Goal: Information Seeking & Learning: Learn about a topic

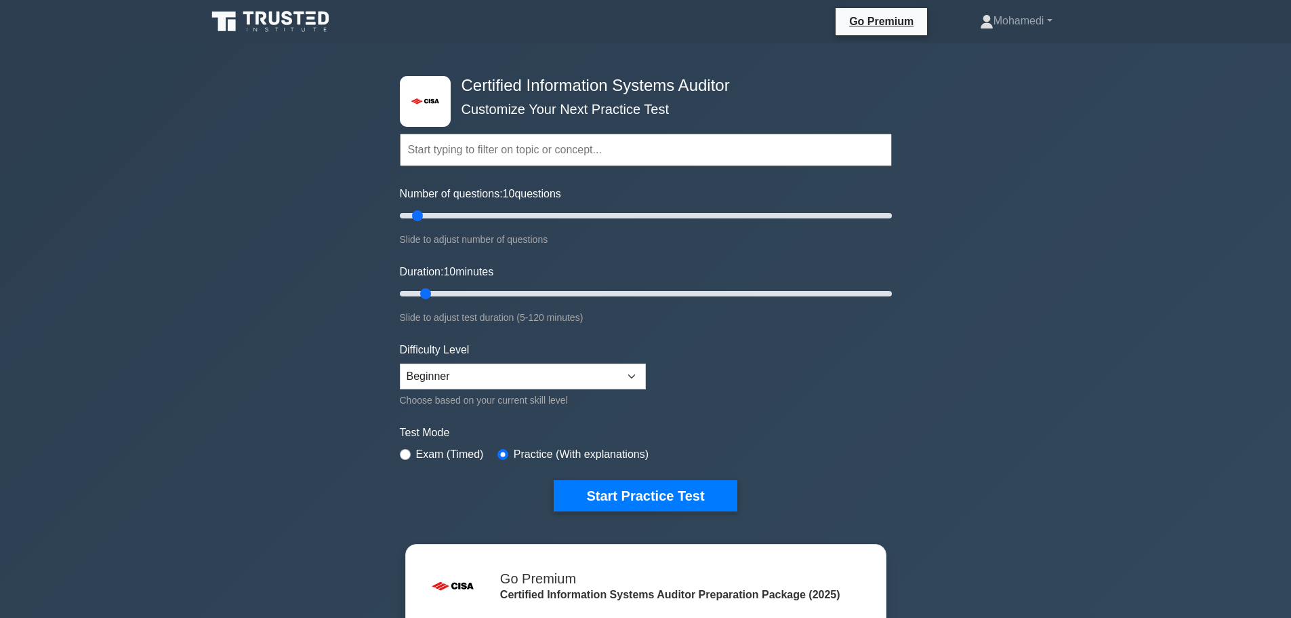
click at [468, 148] on input "text" at bounding box center [646, 150] width 492 height 33
paste input "Information System Auditing Process (≈21%)"
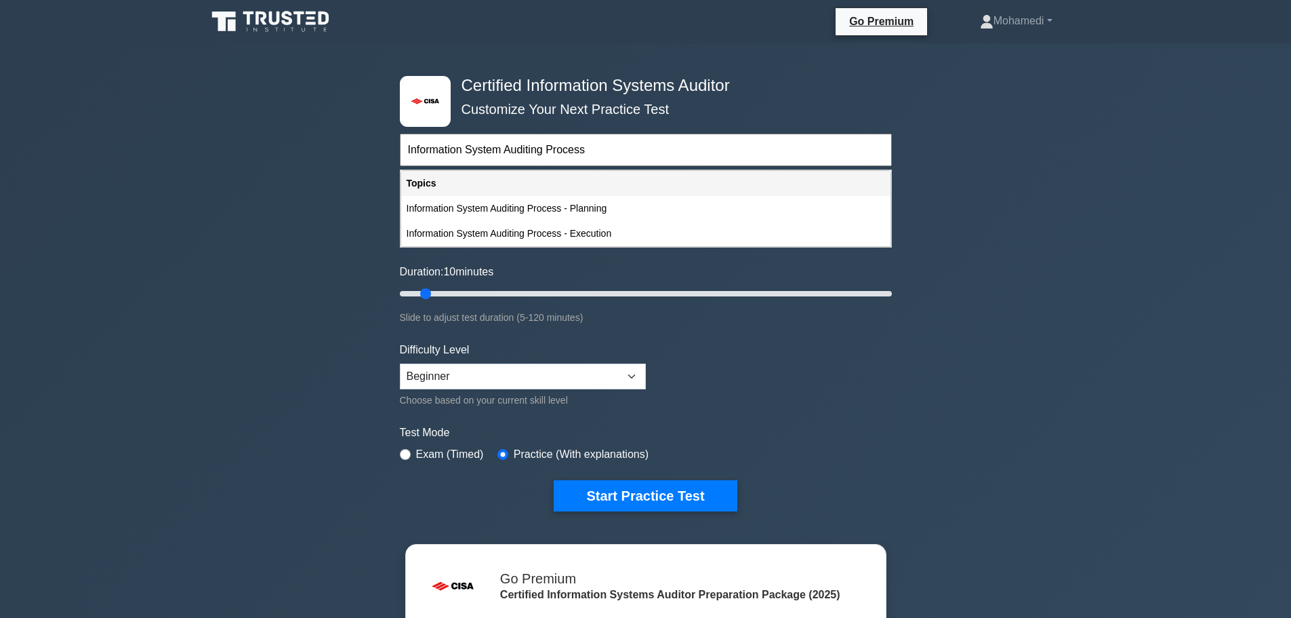
type input "Information System Auditing Process"
click at [790, 391] on form "Information System Auditing Process Topics Information System Auditing Process …" at bounding box center [646, 301] width 492 height 419
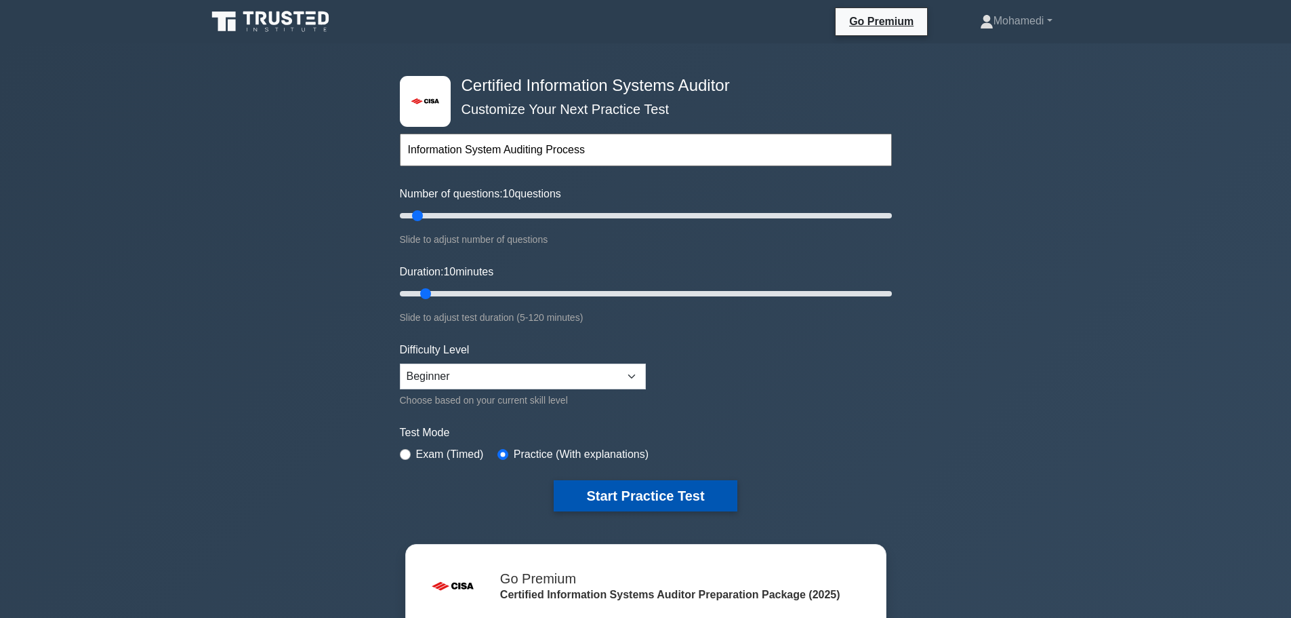
click at [699, 486] on button "Start Practice Test" at bounding box center [645, 495] width 183 height 31
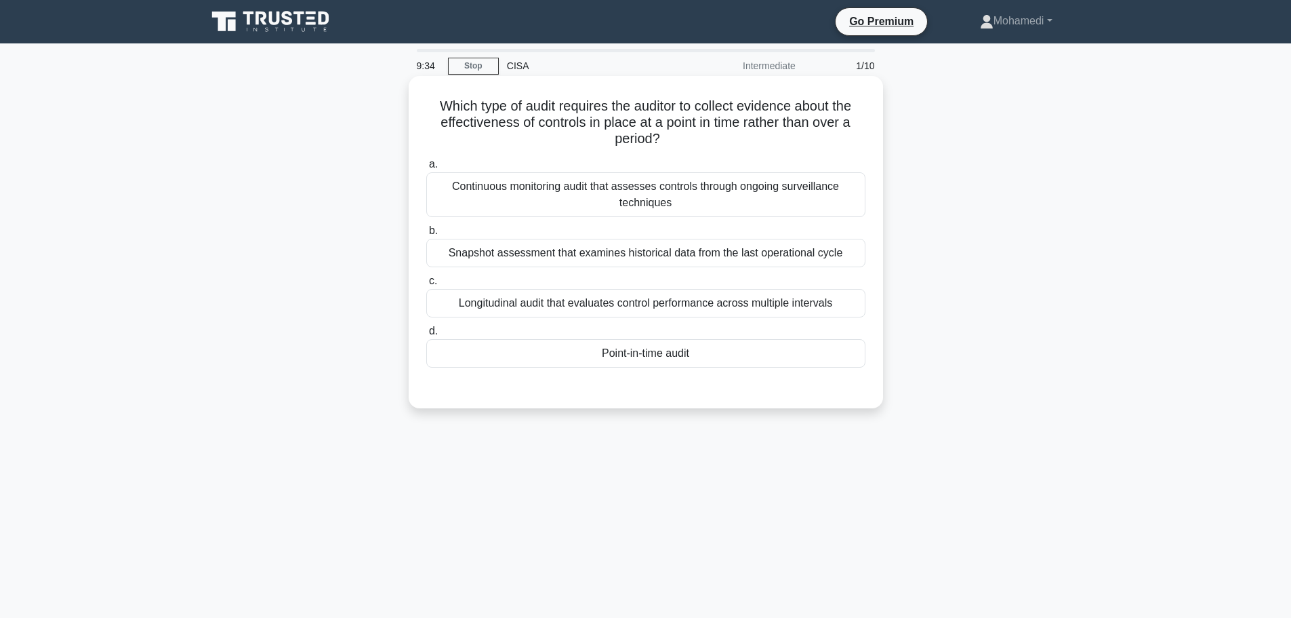
click at [632, 357] on div "Point-in-time audit" at bounding box center [645, 353] width 439 height 28
click at [426, 336] on input "d. Point-in-time audit" at bounding box center [426, 331] width 0 height 9
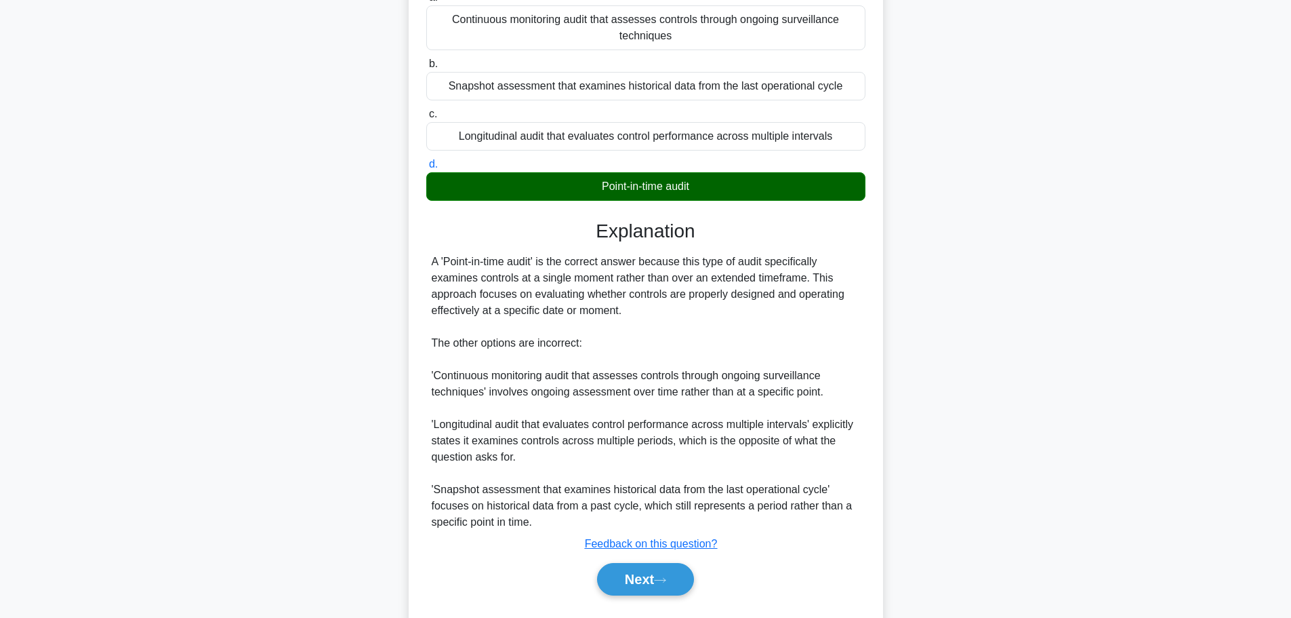
scroll to position [203, 0]
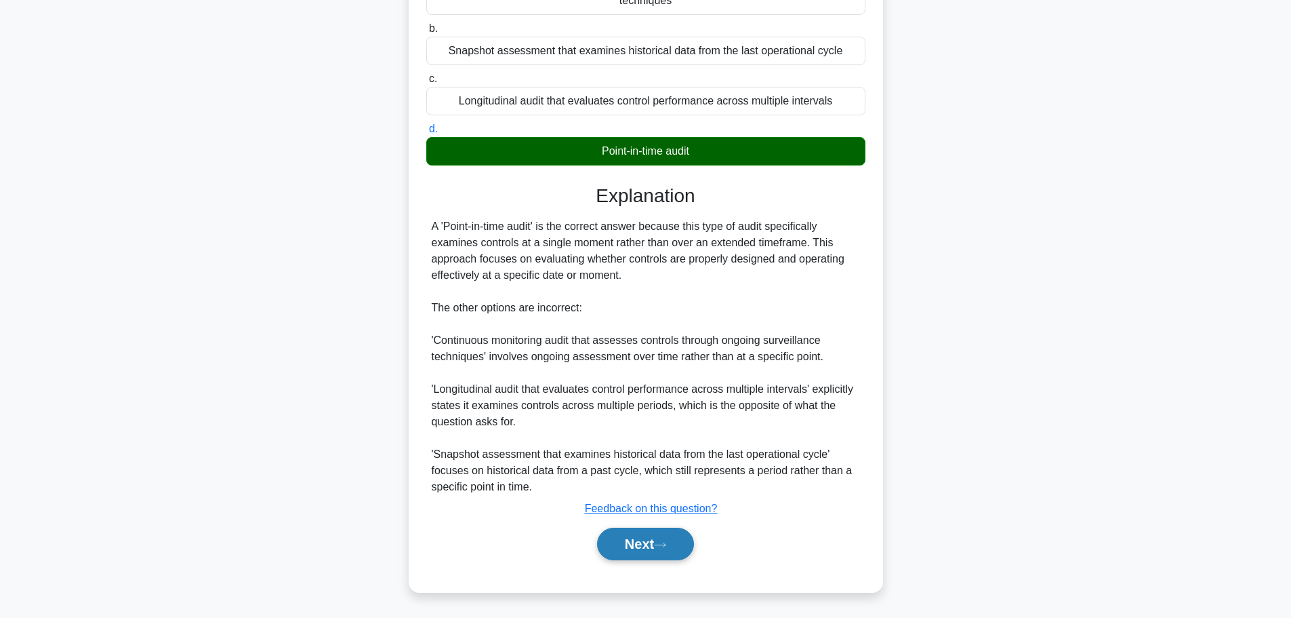
click at [652, 554] on button "Next" at bounding box center [645, 543] width 97 height 33
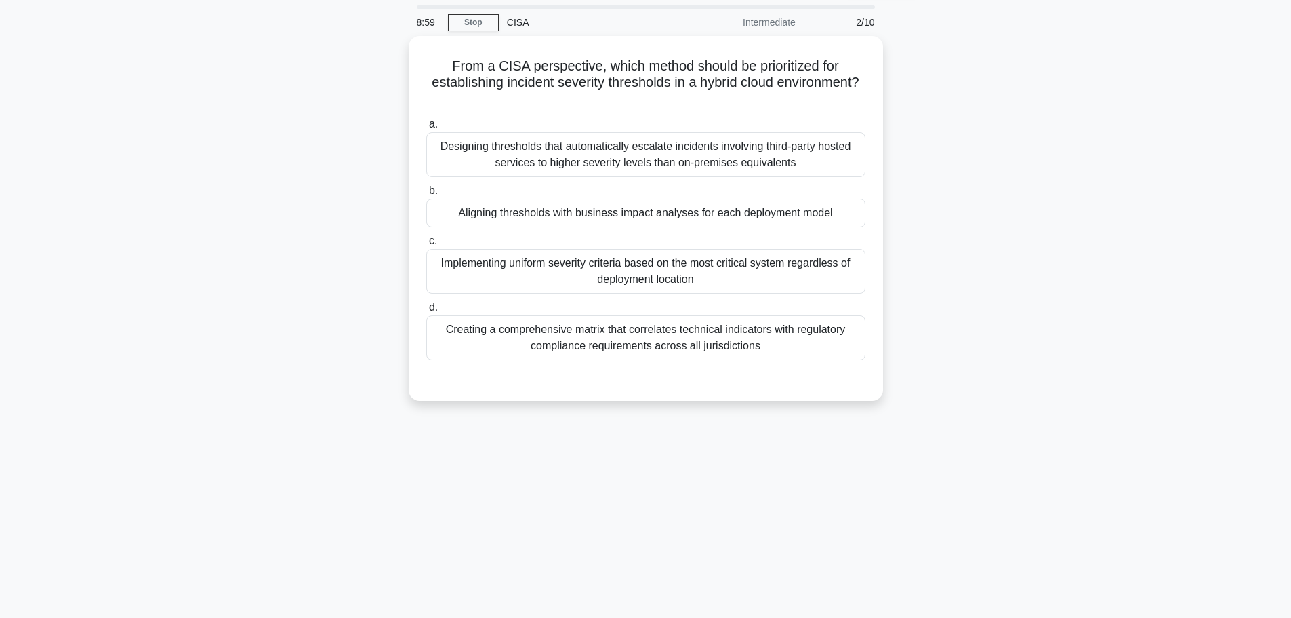
scroll to position [42, 0]
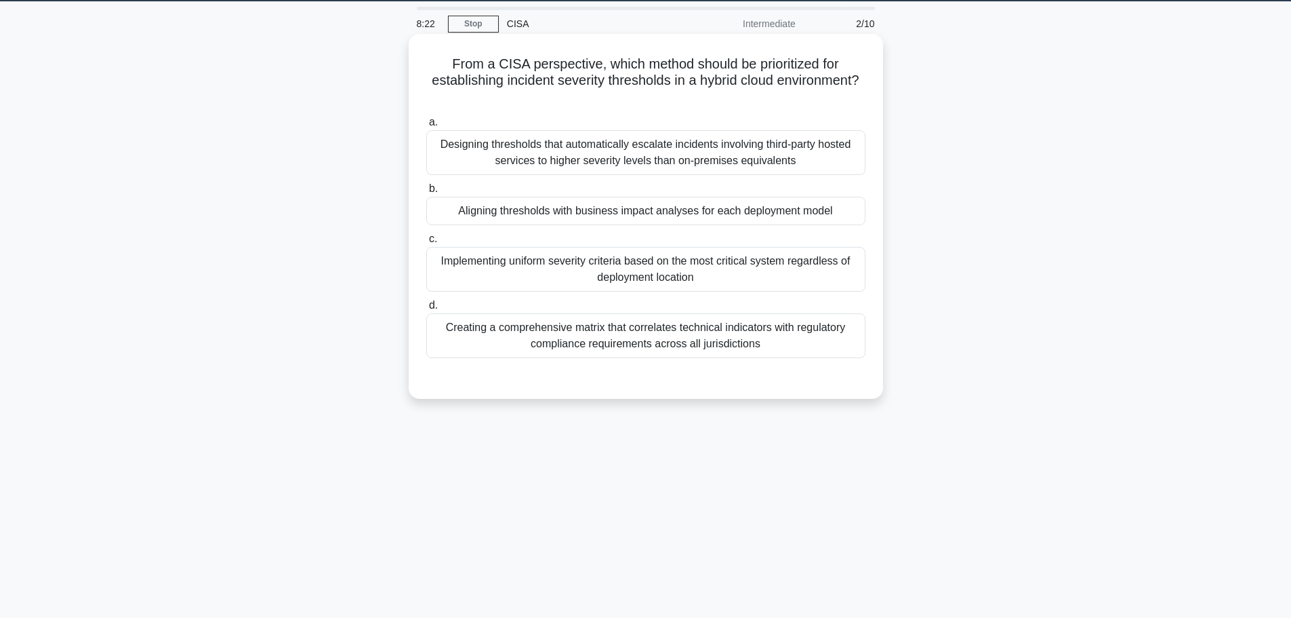
click at [811, 211] on div "Aligning thresholds with business impact analyses for each deployment model" at bounding box center [645, 211] width 439 height 28
click at [426, 193] on input "b. Aligning thresholds with business impact analyses for each deployment model" at bounding box center [426, 188] width 0 height 9
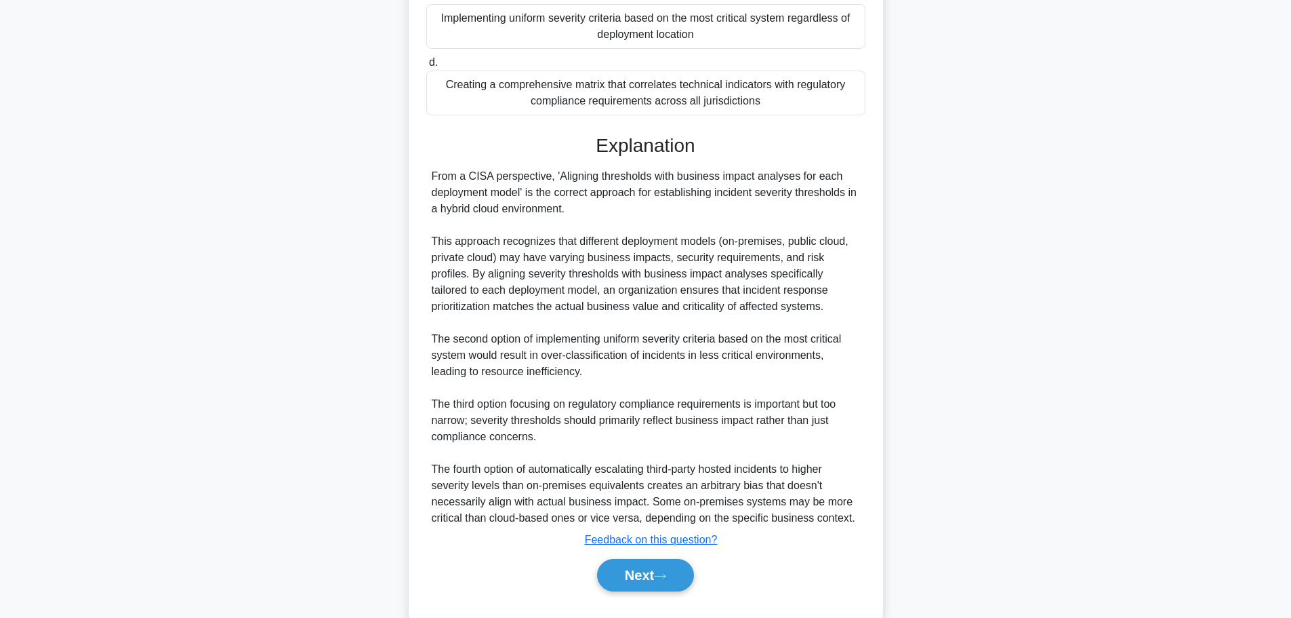
scroll to position [287, 0]
click at [665, 563] on button "Next" at bounding box center [645, 573] width 97 height 33
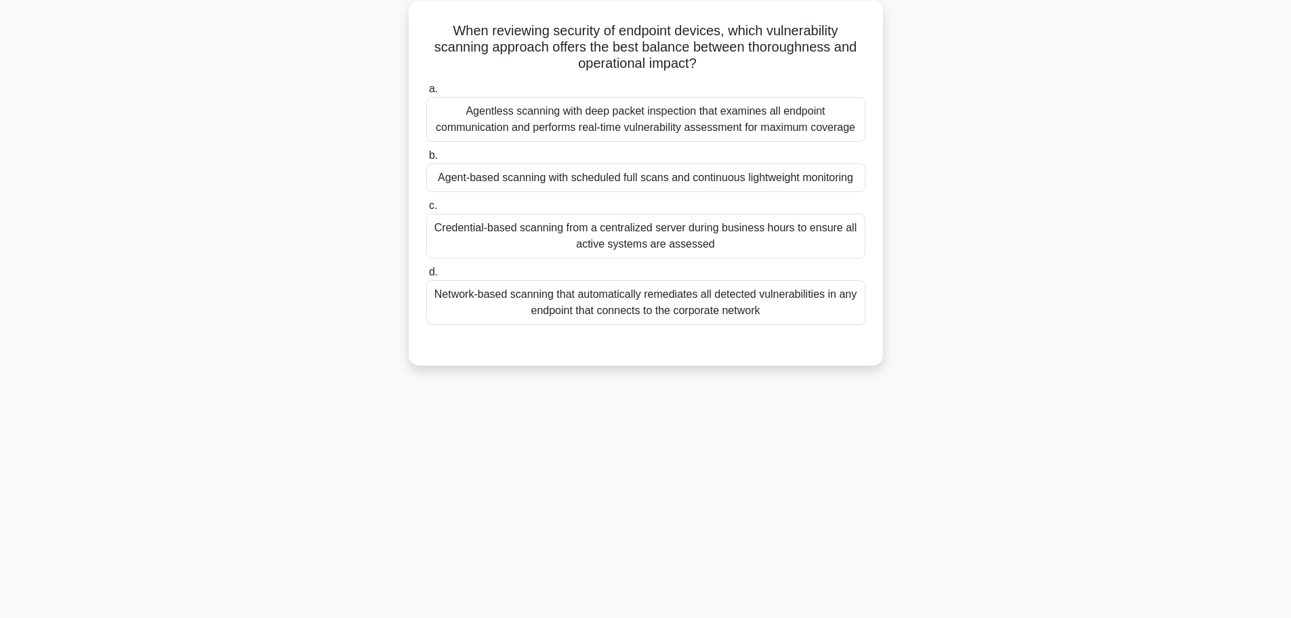
scroll to position [76, 0]
